Goal: Information Seeking & Learning: Learn about a topic

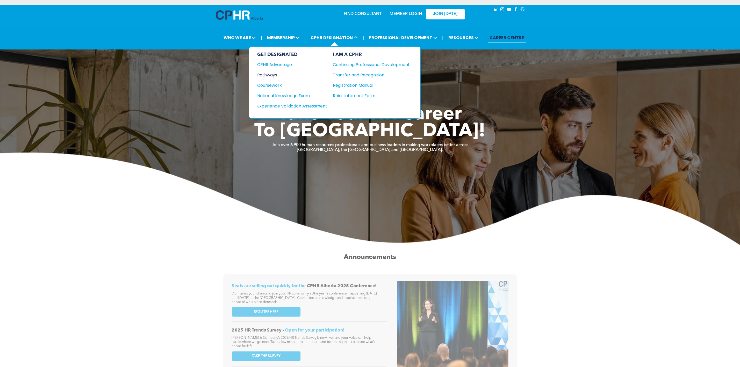
click at [275, 76] on div "Pathways" at bounding box center [289, 75] width 63 height 6
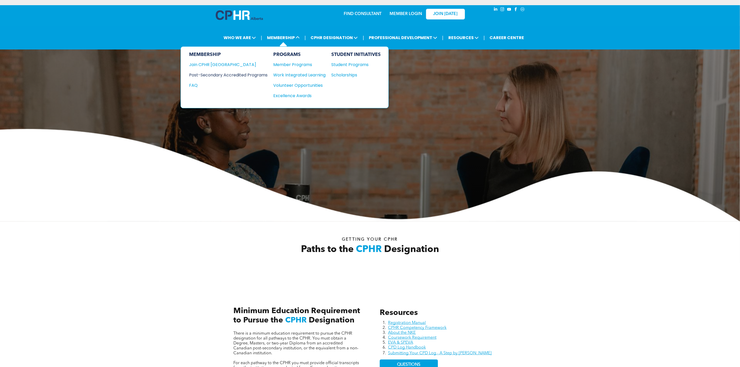
click at [260, 73] on div "Post-Secondary Accredited Programs" at bounding box center [224, 75] width 71 height 6
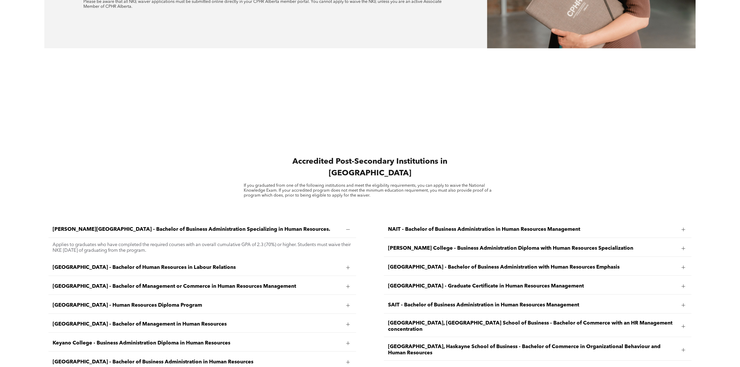
scroll to position [816, 0]
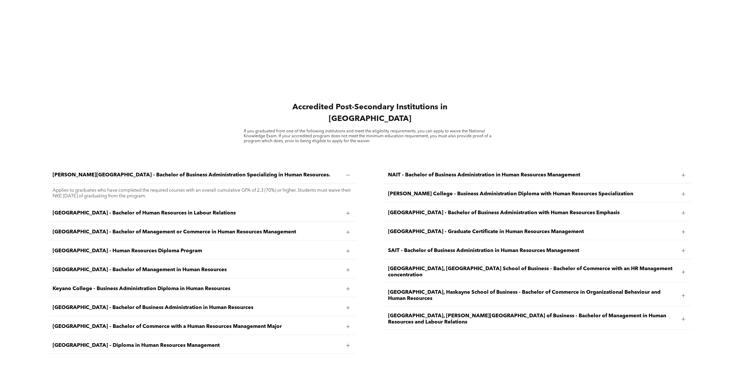
click at [94, 205] on div "Athabasca University - Bachelor of Human Resources in Labour Relations" at bounding box center [202, 213] width 308 height 16
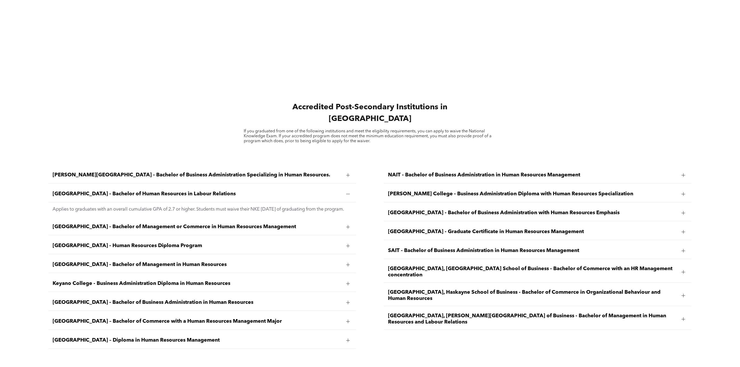
click at [103, 227] on span "Athabasca University - Bachelor of Management or Commerce in Human Resources Ma…" at bounding box center [197, 227] width 289 height 6
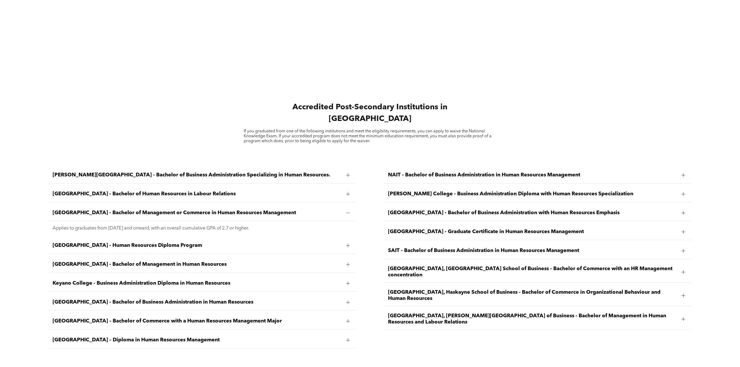
drag, startPoint x: 111, startPoint y: 206, endPoint x: 318, endPoint y: 209, distance: 207.6
click at [318, 210] on span "Athabasca University - Bachelor of Management or Commerce in Human Resources Ma…" at bounding box center [197, 213] width 289 height 6
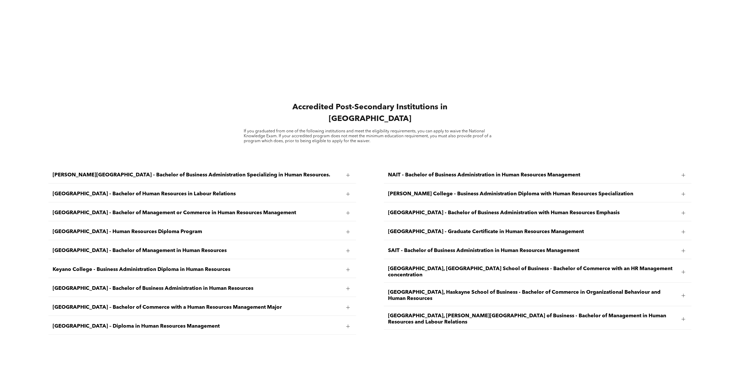
copy span "Bachelor of Management or Commerce in Human Resources Management"
click at [82, 210] on span "Athabasca University - Bachelor of Management or Commerce in Human Resources Ma…" at bounding box center [197, 213] width 289 height 6
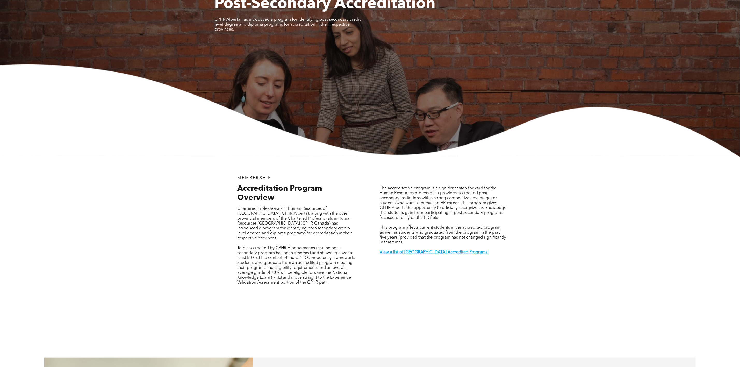
scroll to position [0, 0]
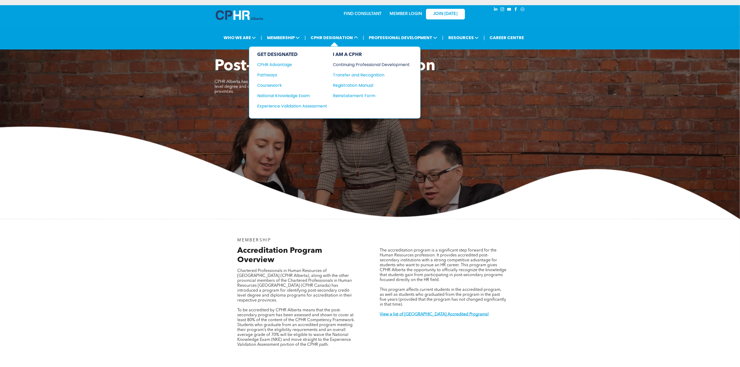
click at [362, 65] on div "Continuing Professional Development" at bounding box center [367, 64] width 69 height 6
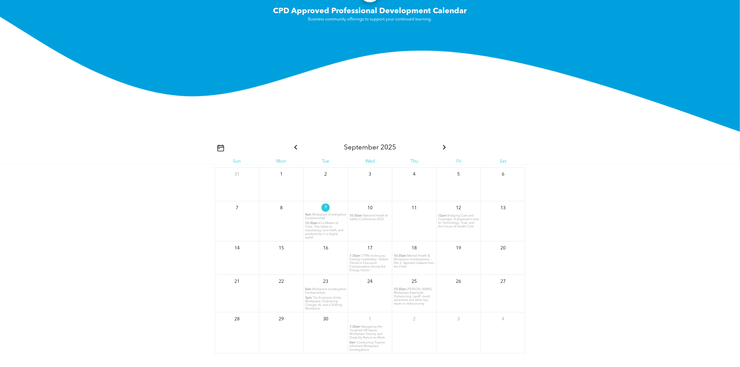
scroll to position [738, 0]
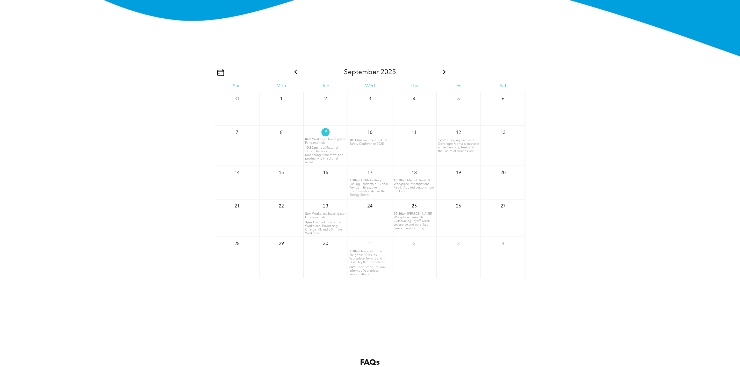
click at [444, 71] on icon at bounding box center [444, 72] width 7 height 5
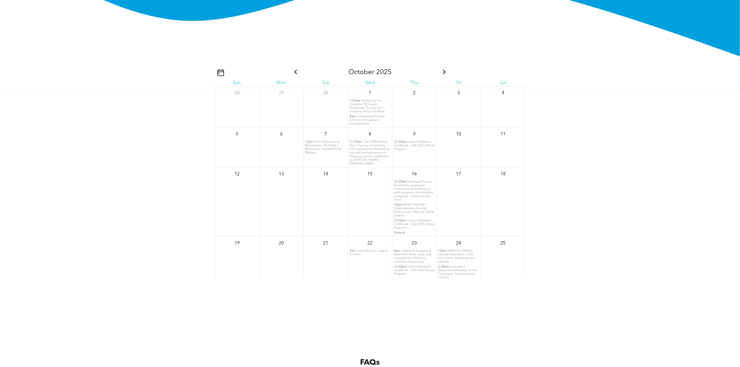
click at [444, 71] on div "October 2025" at bounding box center [370, 72] width 311 height 15
click at [441, 71] on icon at bounding box center [444, 72] width 7 height 5
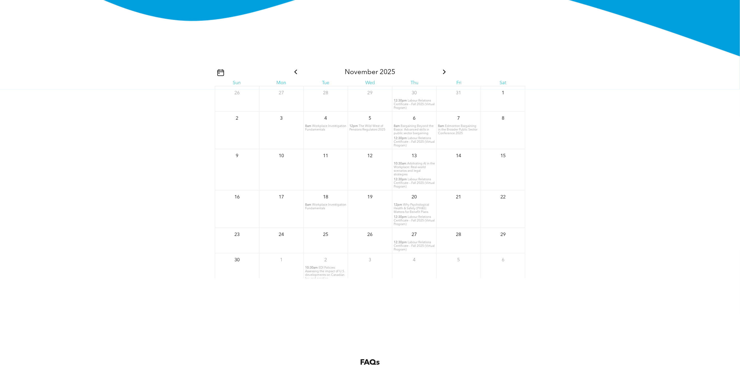
click at [441, 71] on icon at bounding box center [444, 72] width 7 height 5
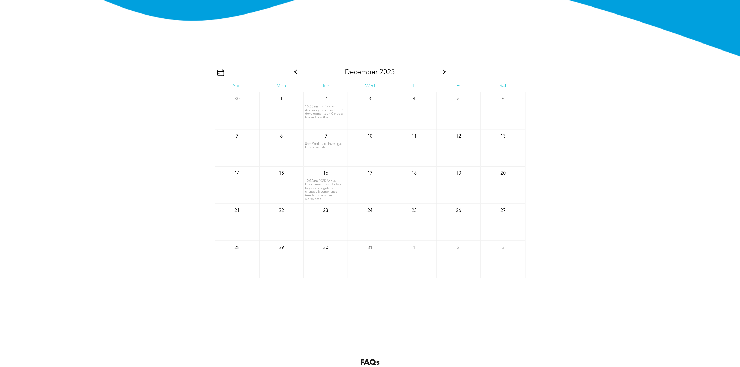
click at [324, 149] on div "9 8am Workplace Investigation Fundamentals" at bounding box center [326, 148] width 44 height 37
click at [321, 143] on span "Workplace Investigation Fundamentals" at bounding box center [325, 146] width 41 height 7
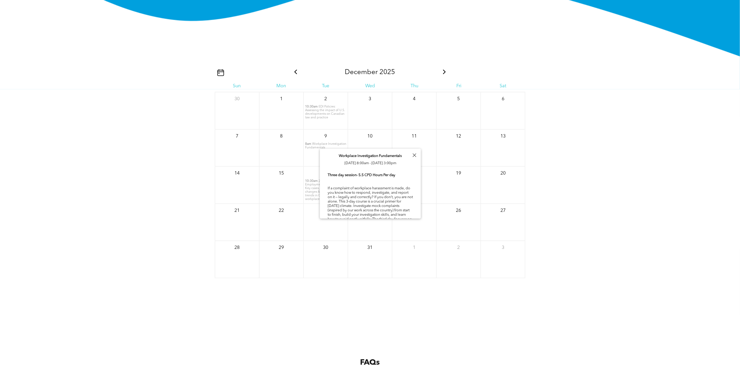
click at [128, 135] on div "December 2025 Sun Mon Tue Wed Thu Fri Sat 30 1 2 10:30am EDI Policies: Assessin…" at bounding box center [370, 192] width 740 height 207
